Goal: Check status: Check status

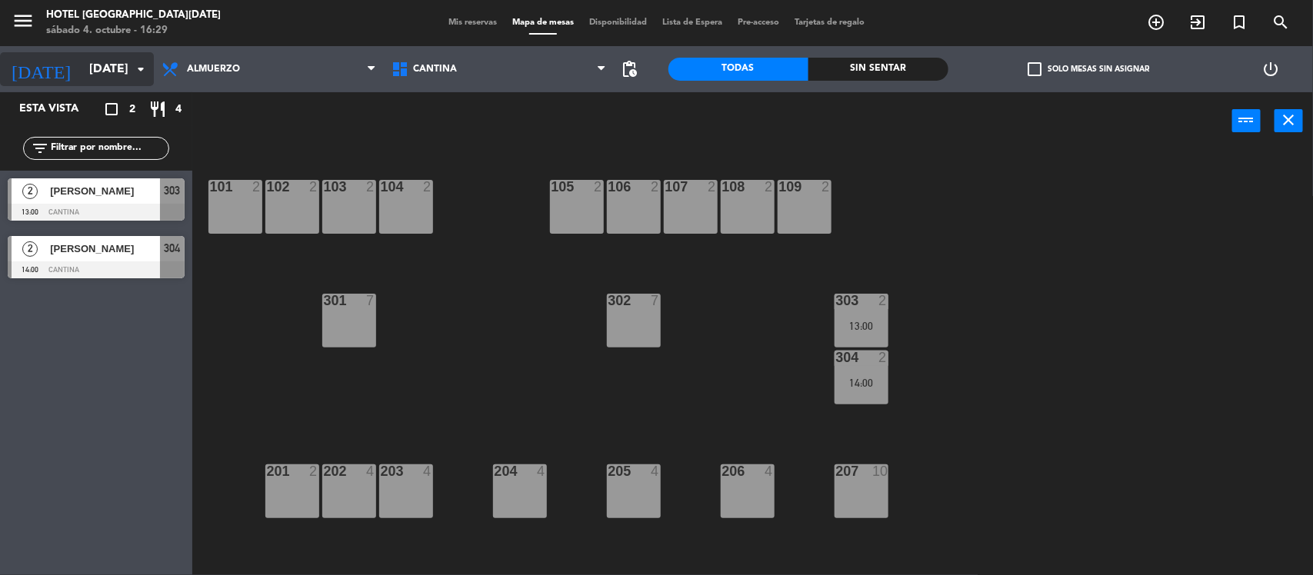
click at [92, 70] on input "[DATE]" at bounding box center [163, 70] width 162 height 30
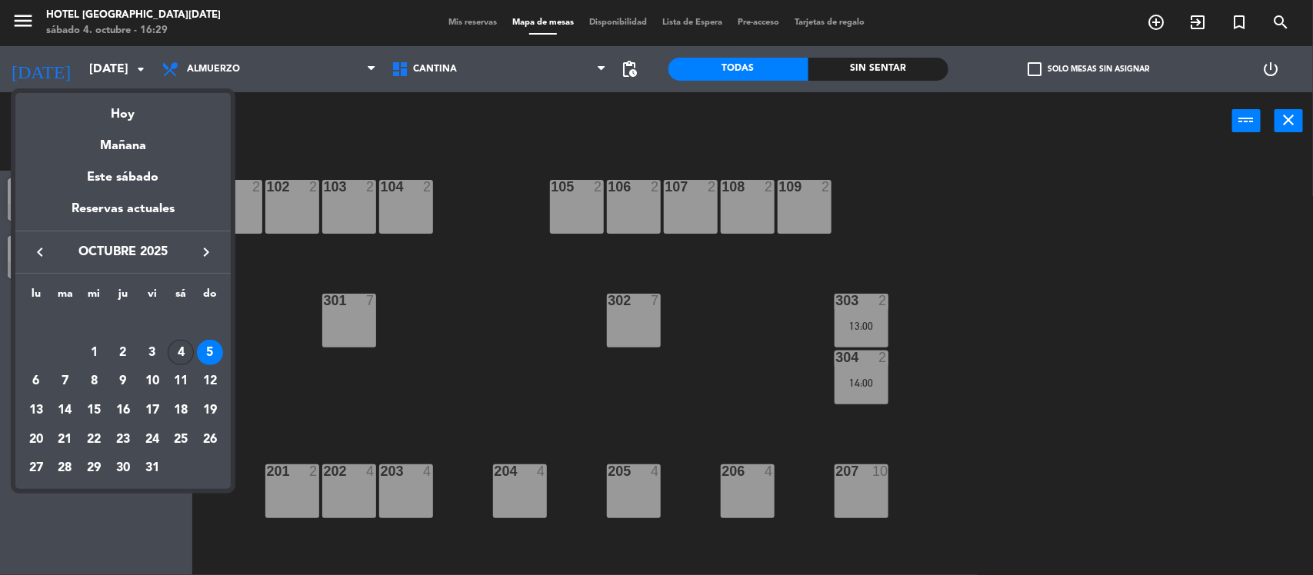
click at [183, 344] on div "4" at bounding box center [181, 353] width 26 height 26
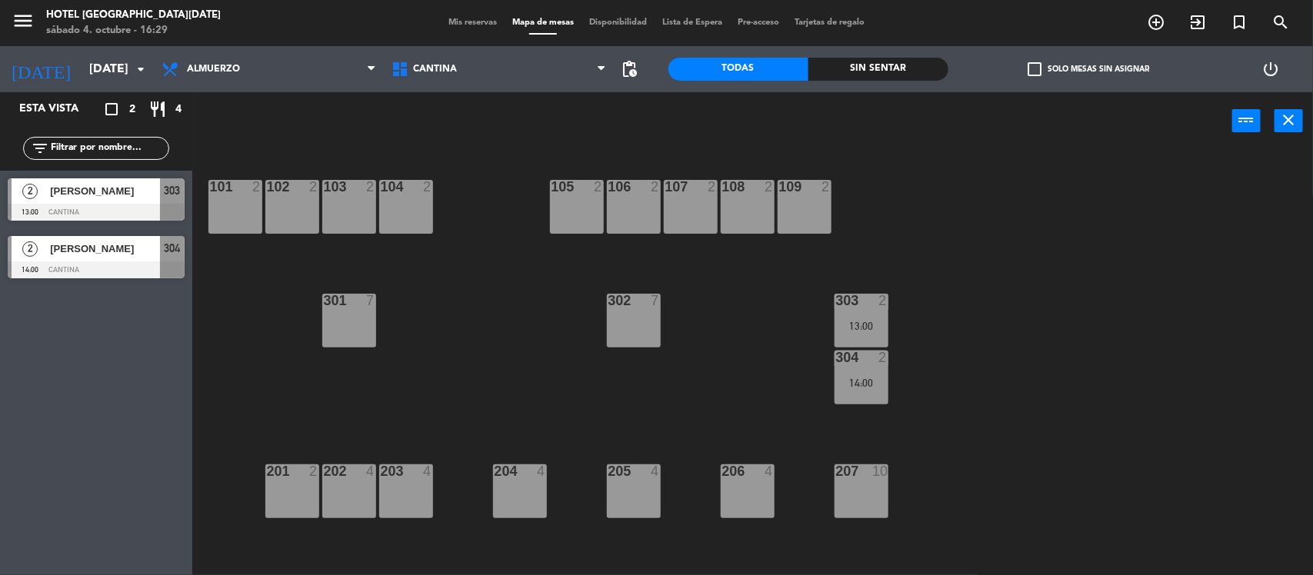
type input "[DATE]"
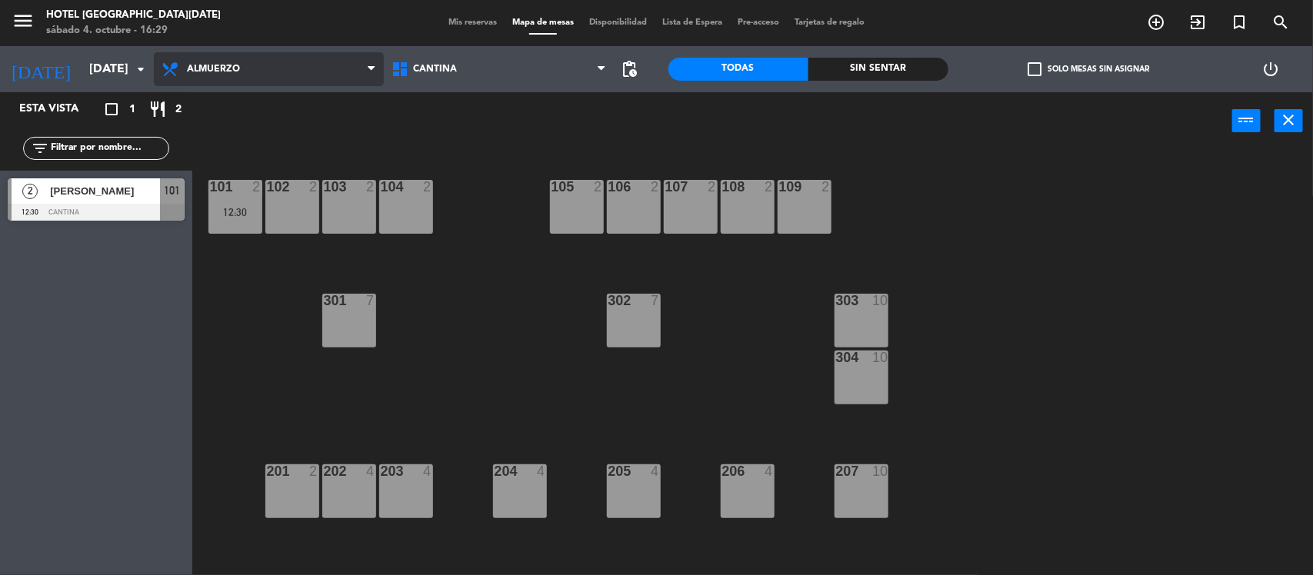
click at [235, 73] on span "Almuerzo" at bounding box center [213, 69] width 53 height 11
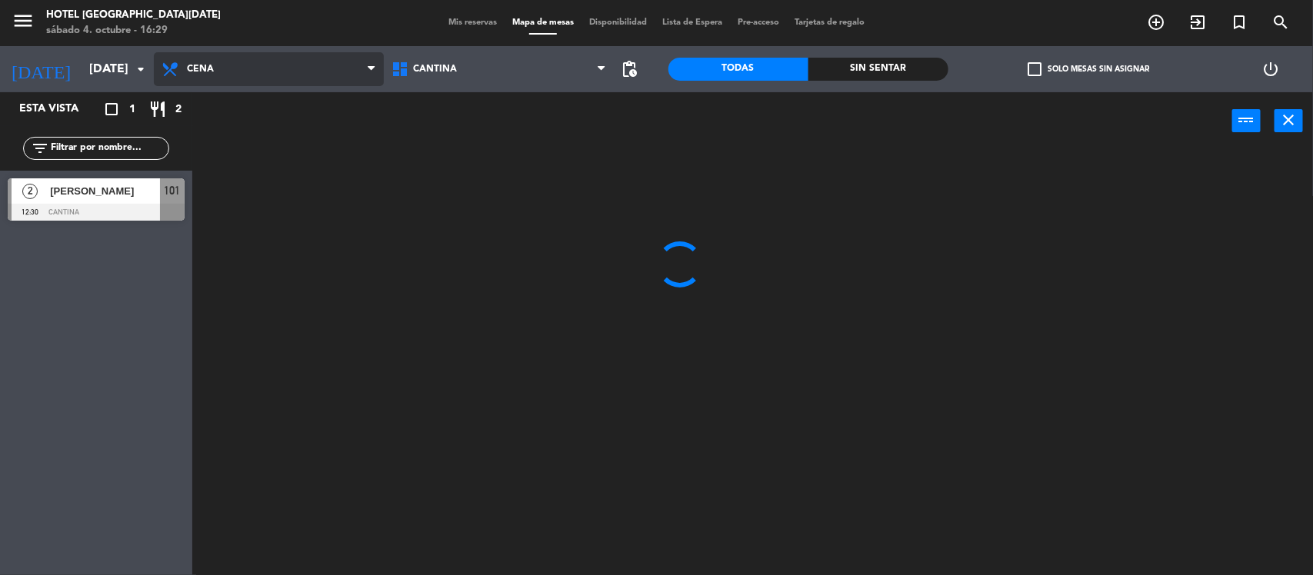
click at [236, 152] on ng-component "menu [GEOGRAPHIC_DATA][DATE][PERSON_NAME][DATE] 4. octubre - 16:29 Mis reservas…" at bounding box center [656, 289] width 1313 height 578
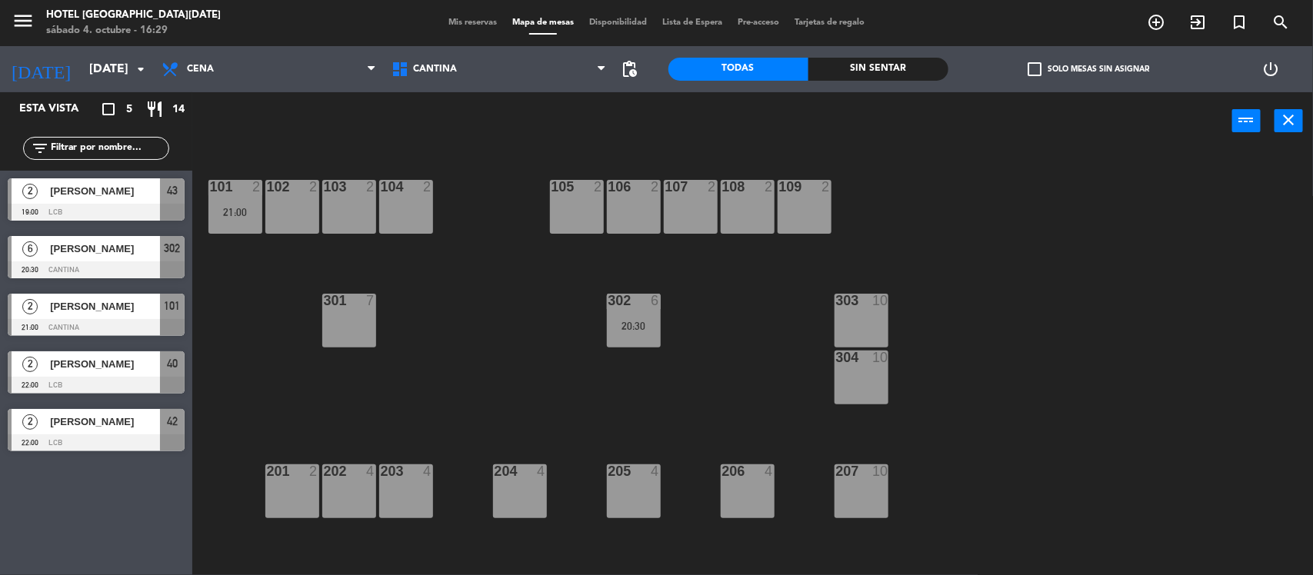
click at [479, 24] on span "Mis reservas" at bounding box center [473, 22] width 64 height 8
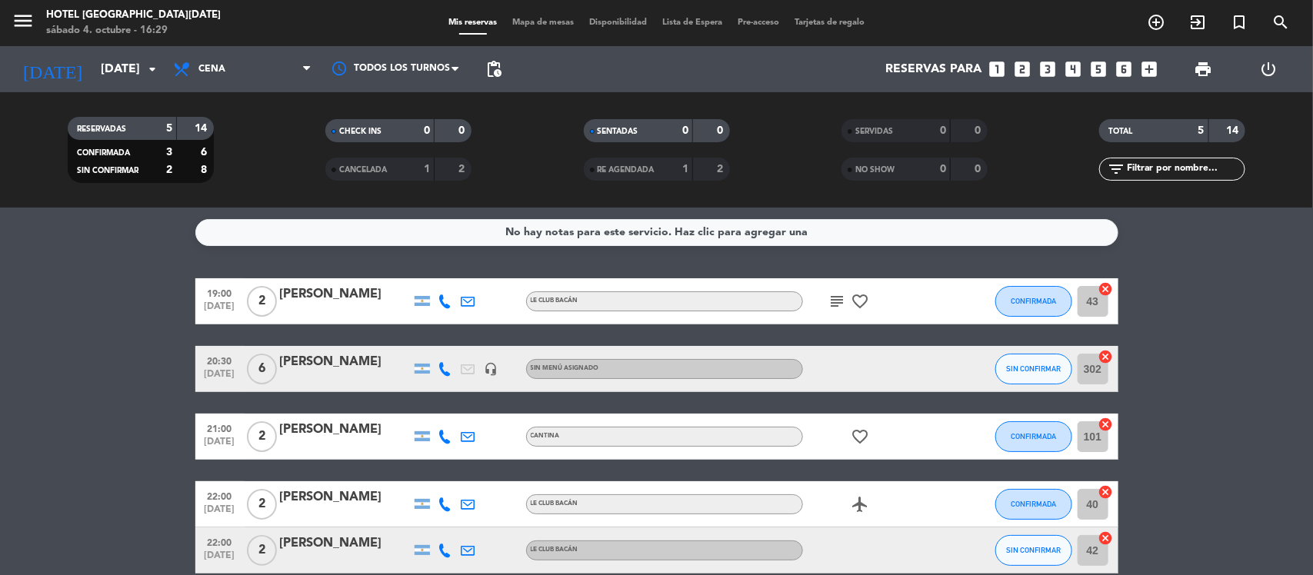
click at [840, 298] on icon "subject" at bounding box center [838, 301] width 18 height 18
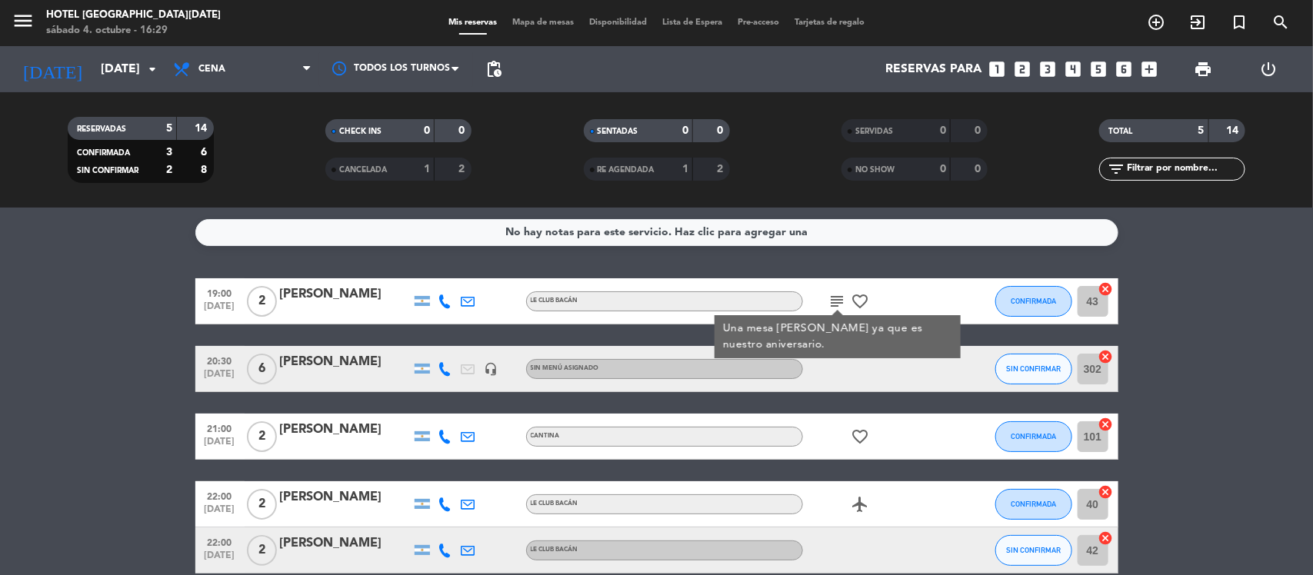
click at [1149, 325] on bookings-row "19:00 [DATE] 2 [PERSON_NAME] Le Club Bacán subject Una mesa linda ya que es nue…" at bounding box center [656, 426] width 1313 height 295
